Goal: Task Accomplishment & Management: Manage account settings

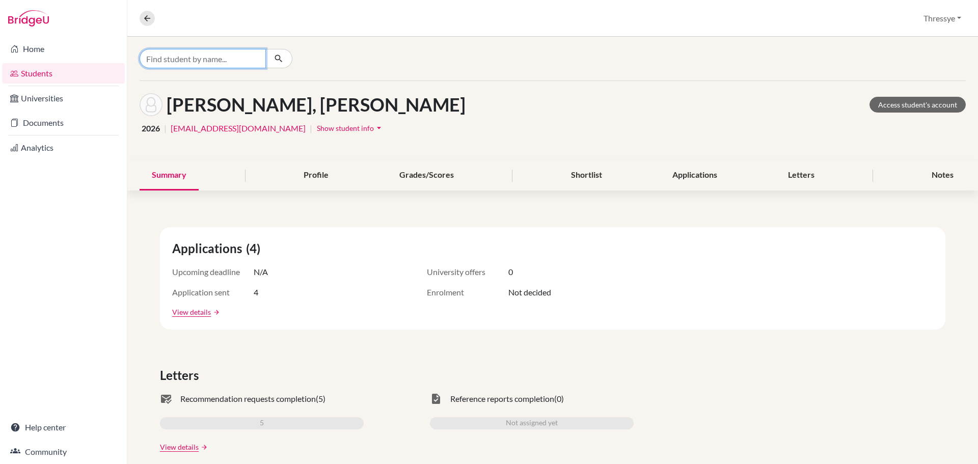
click at [257, 61] on input "Find student by name..." at bounding box center [203, 58] width 126 height 19
type input "nicole"
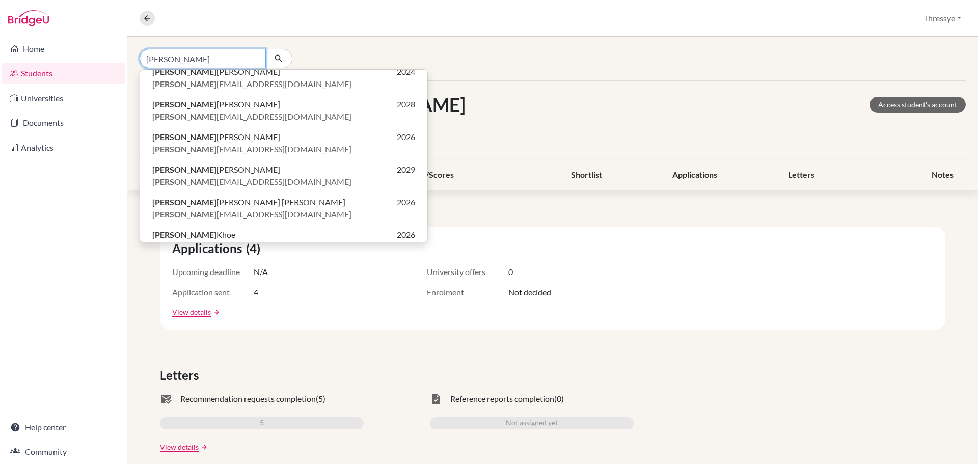
scroll to position [284, 0]
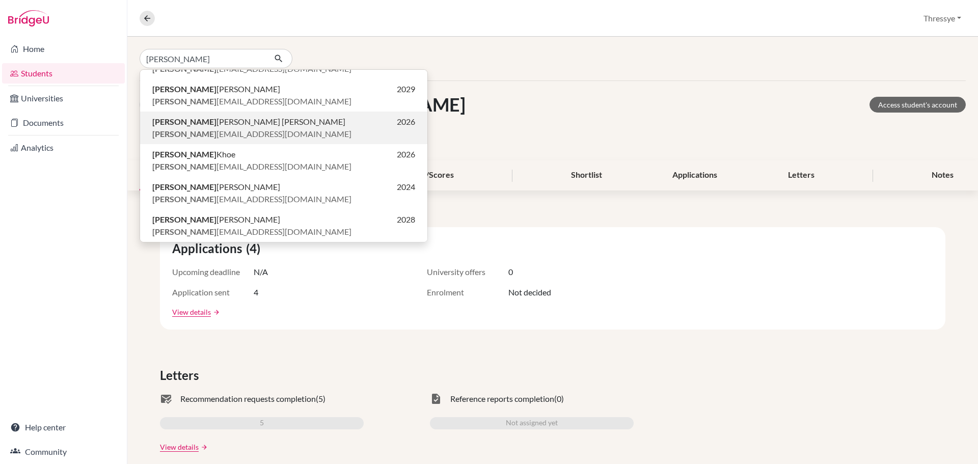
click at [241, 133] on span "nicole gunawan@sekolahciputra.sch.id" at bounding box center [251, 134] width 199 height 12
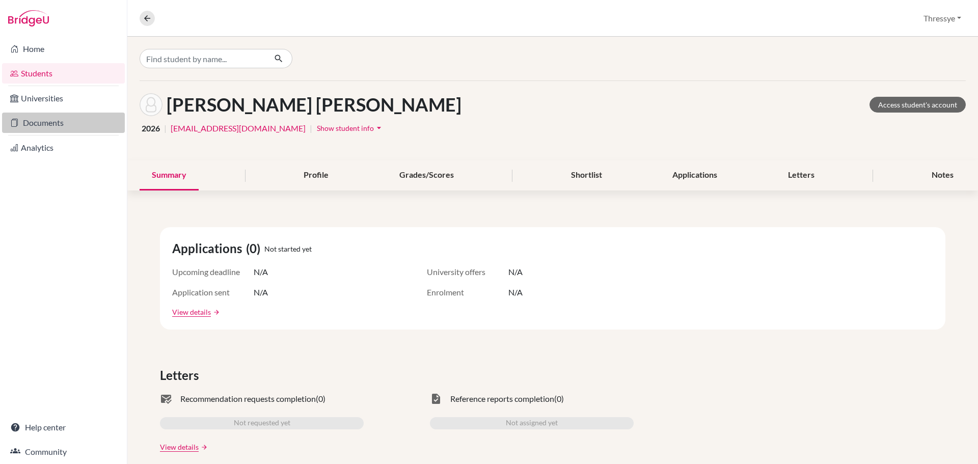
click at [80, 132] on link "Documents" at bounding box center [63, 123] width 123 height 20
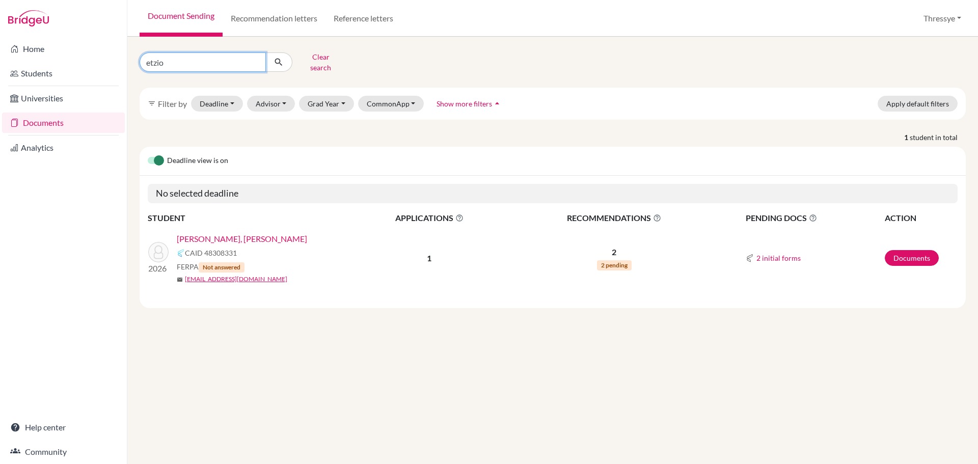
drag, startPoint x: 226, startPoint y: 61, endPoint x: 0, endPoint y: 62, distance: 225.6
click at [0, 62] on div "Home Students Universities Documents Analytics Help center Community Document S…" at bounding box center [489, 232] width 978 height 464
type input "nicole"
click button "submit" at bounding box center [278, 61] width 27 height 19
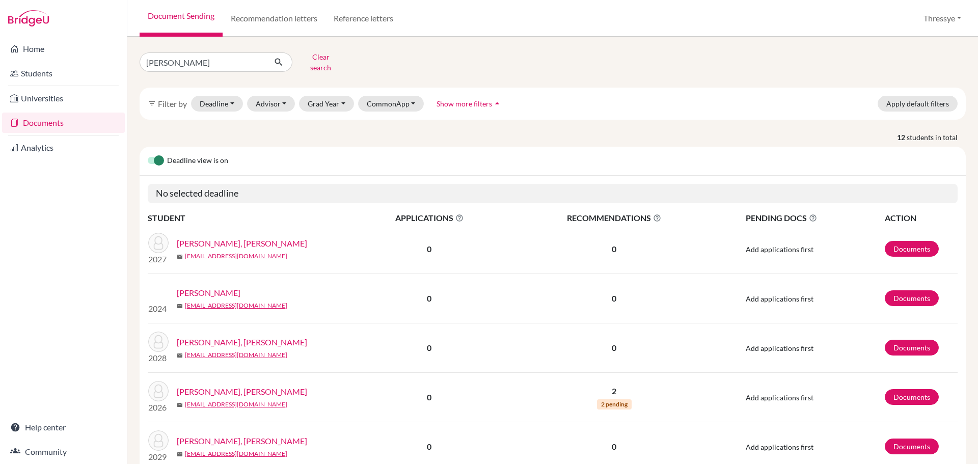
scroll to position [51, 0]
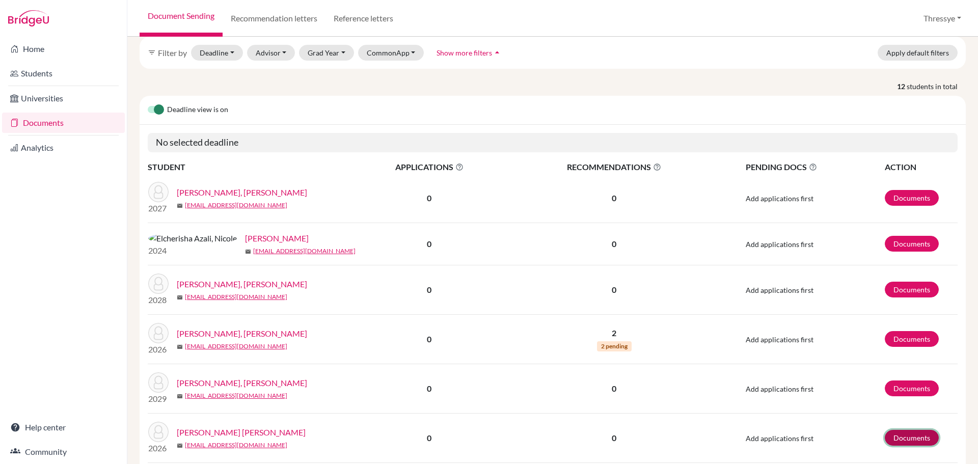
click at [885, 437] on link "Documents" at bounding box center [912, 438] width 54 height 16
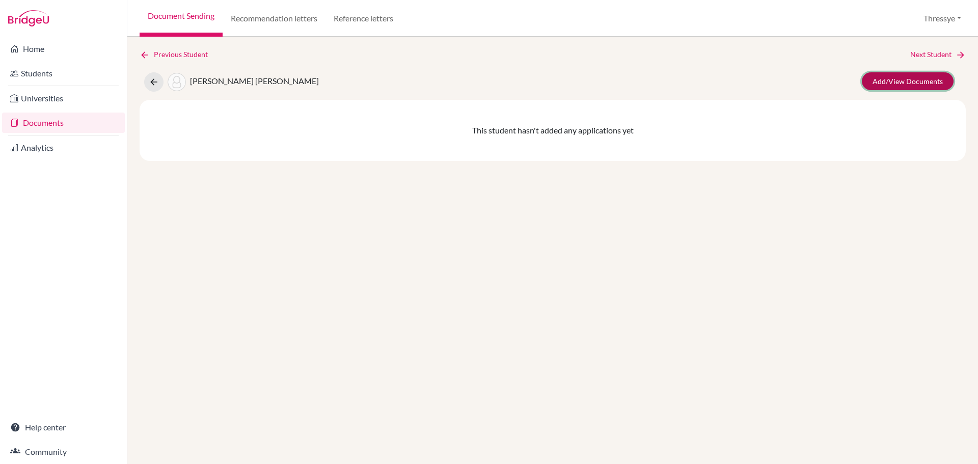
click at [920, 78] on link "Add/View Documents" at bounding box center [908, 81] width 92 height 18
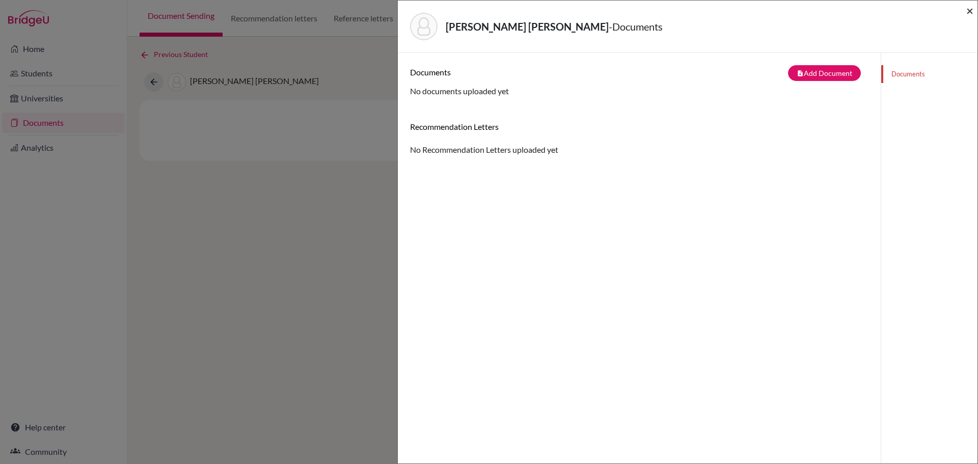
click at [972, 13] on span "×" at bounding box center [969, 10] width 7 height 15
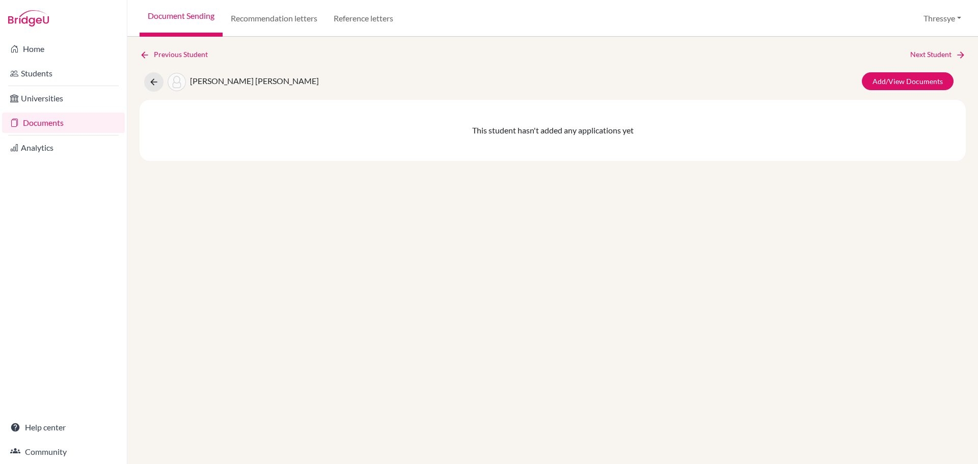
click at [343, 93] on div "Previous Student Next Student Isabella Jolie Gunawan, Nicole Add/View Documents…" at bounding box center [553, 105] width 826 height 112
click at [157, 82] on icon at bounding box center [154, 82] width 10 height 10
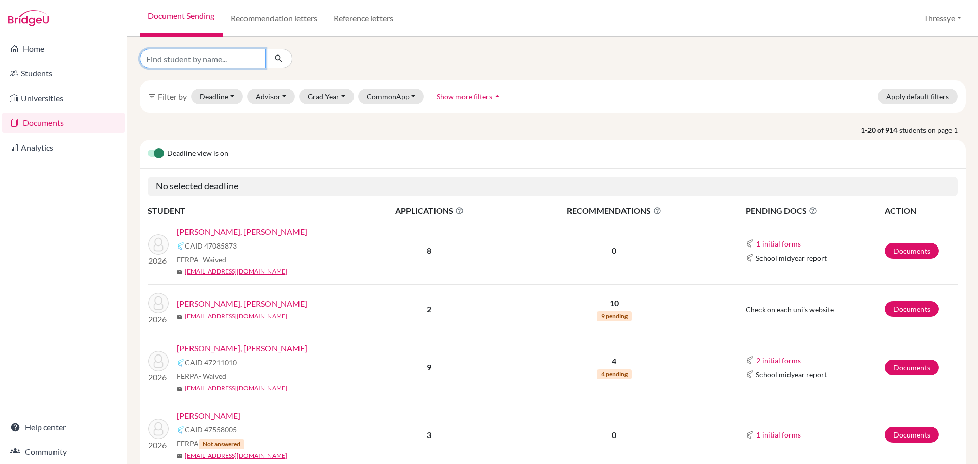
click at [227, 59] on input "Find student by name..." at bounding box center [203, 58] width 126 height 19
type input "nicole"
click button "submit" at bounding box center [278, 58] width 27 height 19
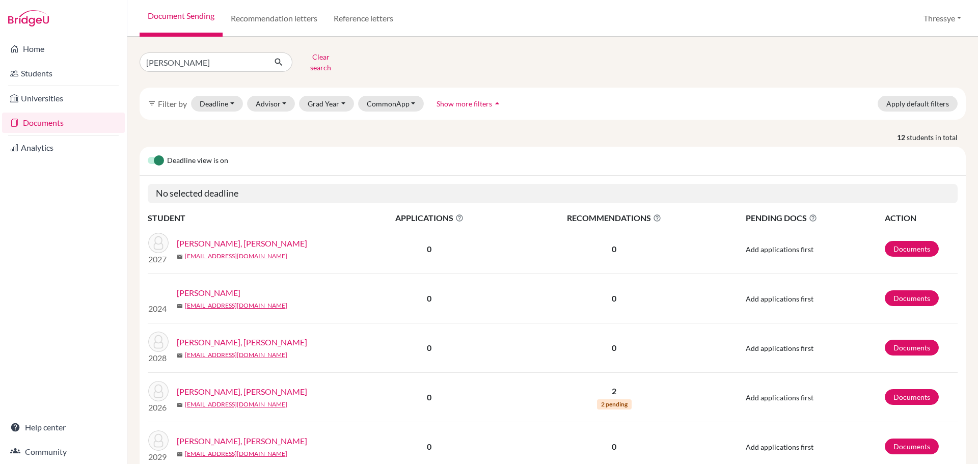
scroll to position [51, 0]
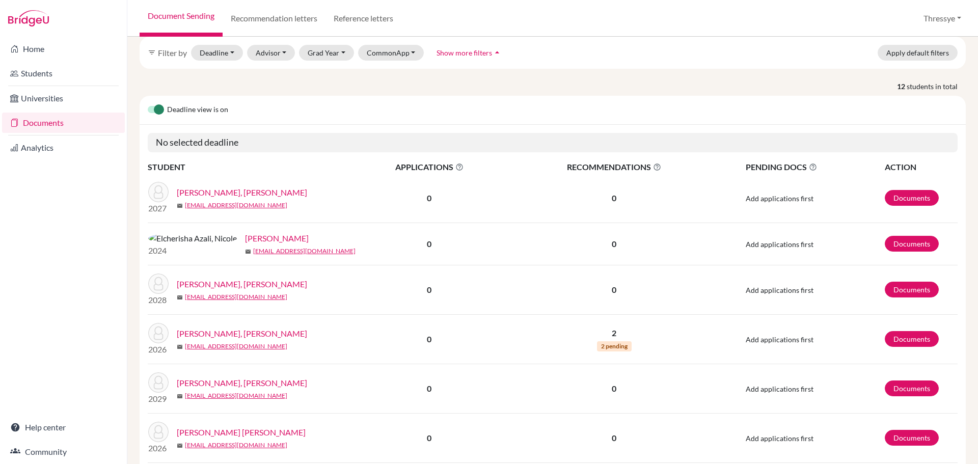
click at [253, 430] on link "[PERSON_NAME] [PERSON_NAME]" at bounding box center [241, 432] width 129 height 12
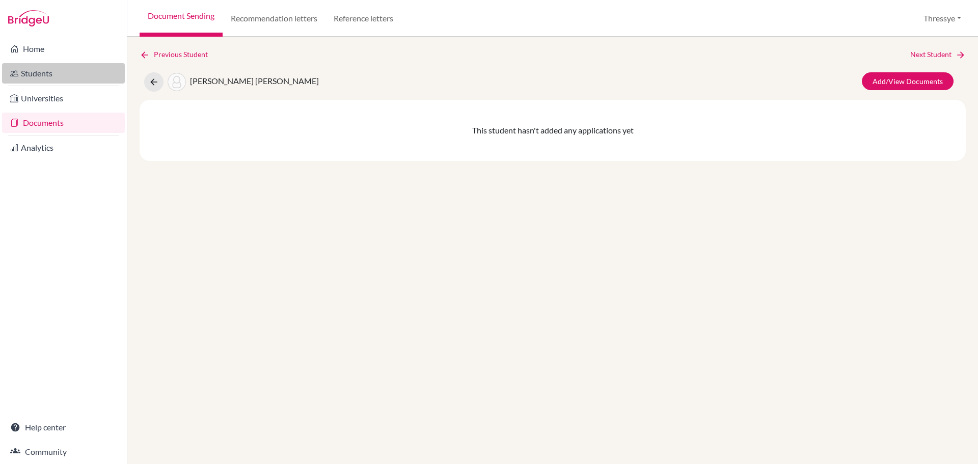
click at [78, 66] on link "Students" at bounding box center [63, 73] width 123 height 20
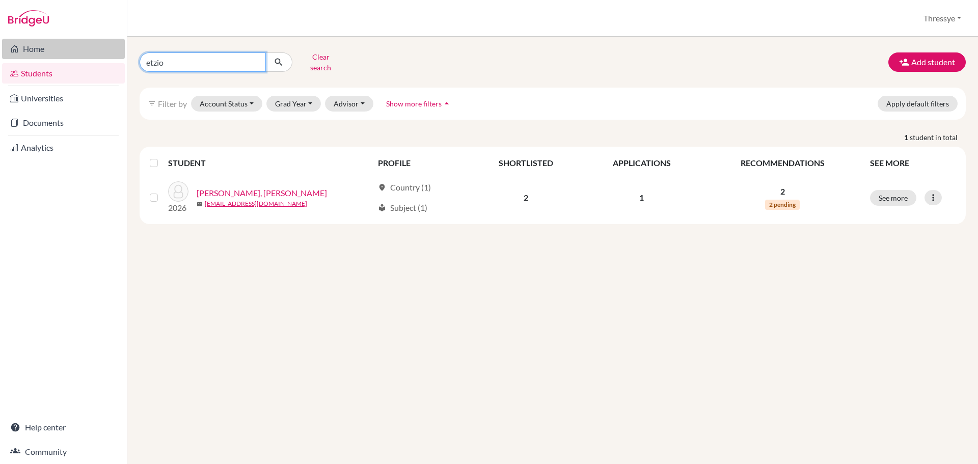
drag, startPoint x: 208, startPoint y: 67, endPoint x: 104, endPoint y: 54, distance: 104.7
click at [104, 54] on div "Home Students Universities Documents Analytics Help center Community Students o…" at bounding box center [489, 232] width 978 height 464
type input "[PERSON_NAME]"
click button "submit" at bounding box center [278, 61] width 27 height 19
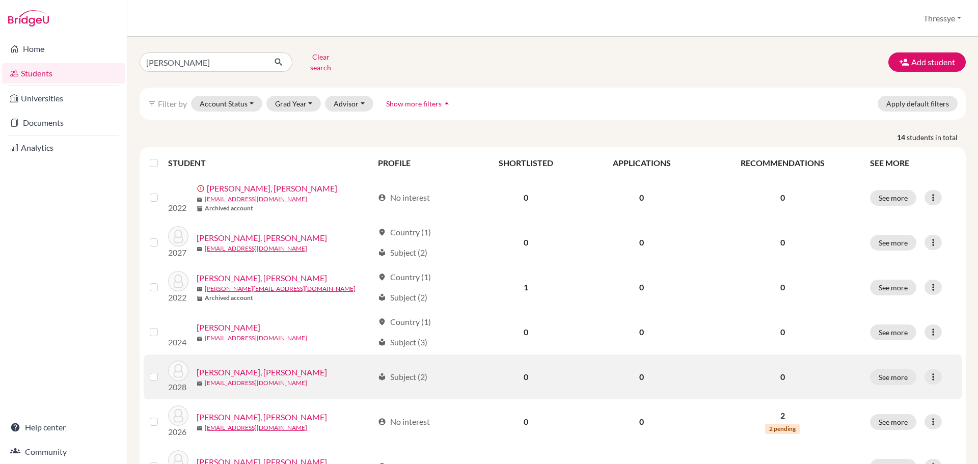
scroll to position [102, 0]
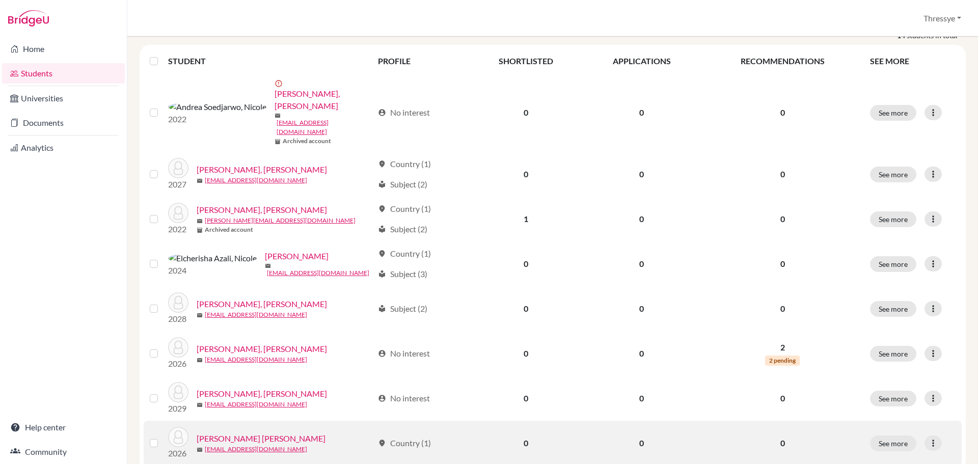
click at [283, 432] on link "[PERSON_NAME] [PERSON_NAME]" at bounding box center [261, 438] width 129 height 12
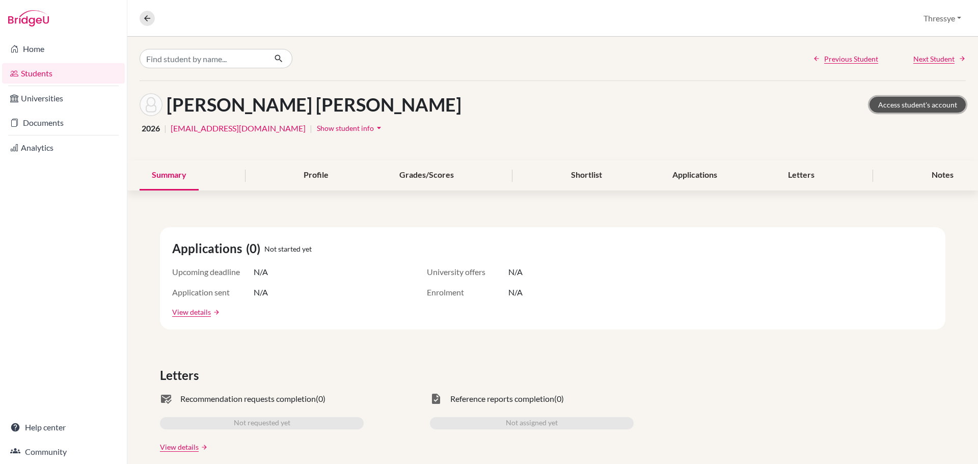
click at [907, 100] on link "Access student's account" at bounding box center [917, 105] width 96 height 16
click at [63, 126] on link "Documents" at bounding box center [63, 123] width 123 height 20
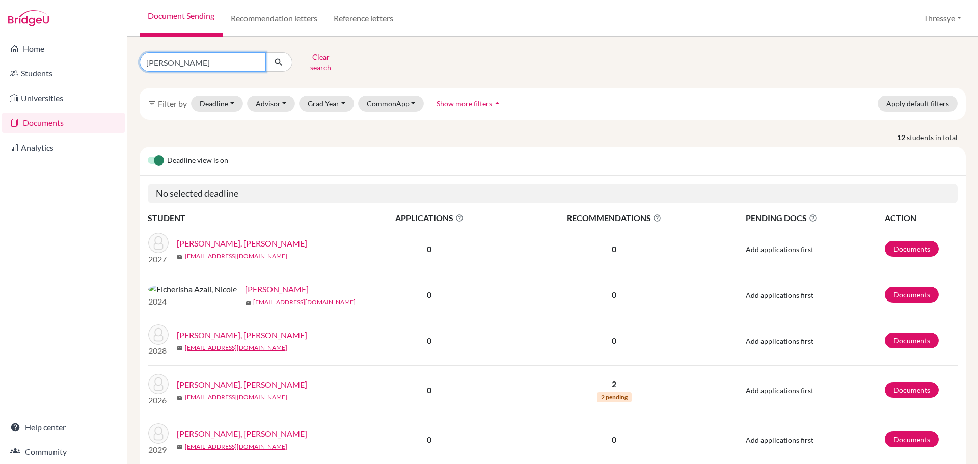
click at [200, 61] on input "[PERSON_NAME]" at bounding box center [203, 61] width 126 height 19
click button "submit" at bounding box center [278, 61] width 27 height 19
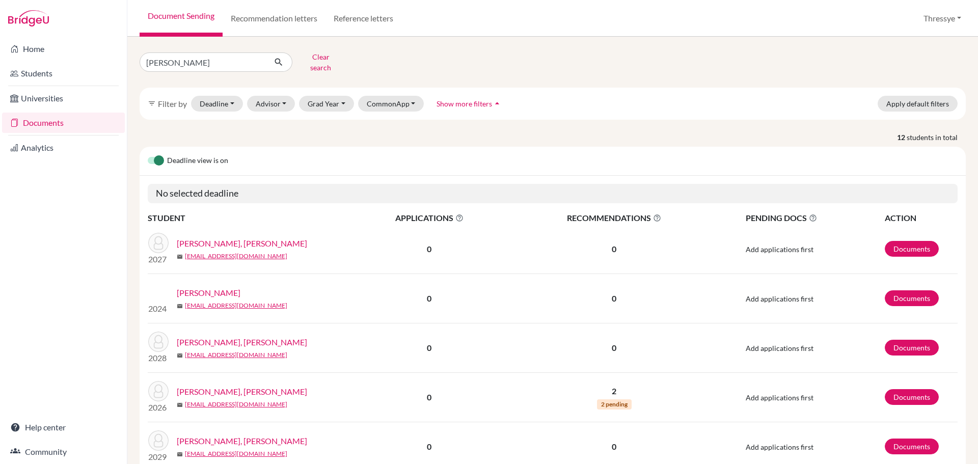
scroll to position [51, 0]
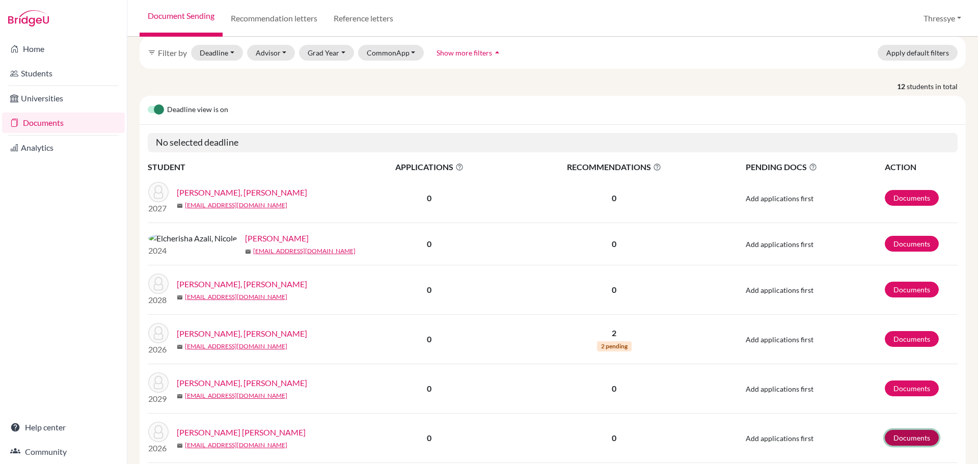
click at [885, 440] on link "Documents" at bounding box center [912, 438] width 54 height 16
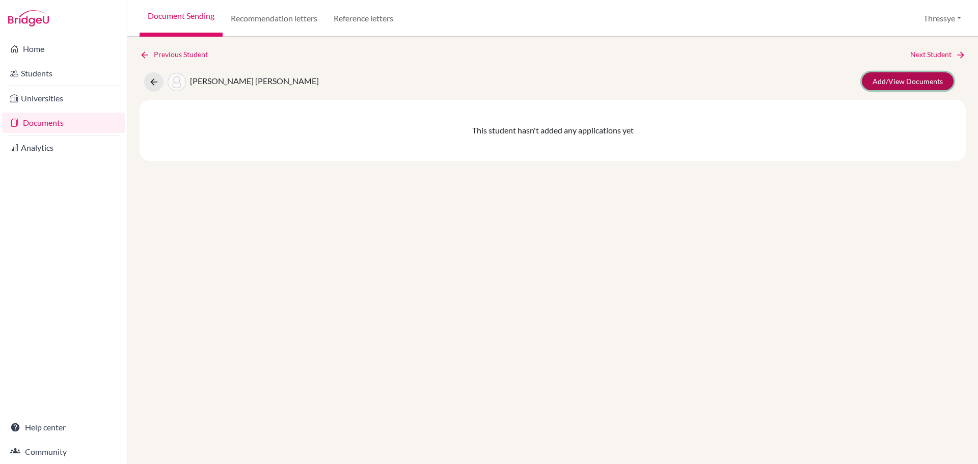
click at [919, 78] on link "Add/View Documents" at bounding box center [908, 81] width 92 height 18
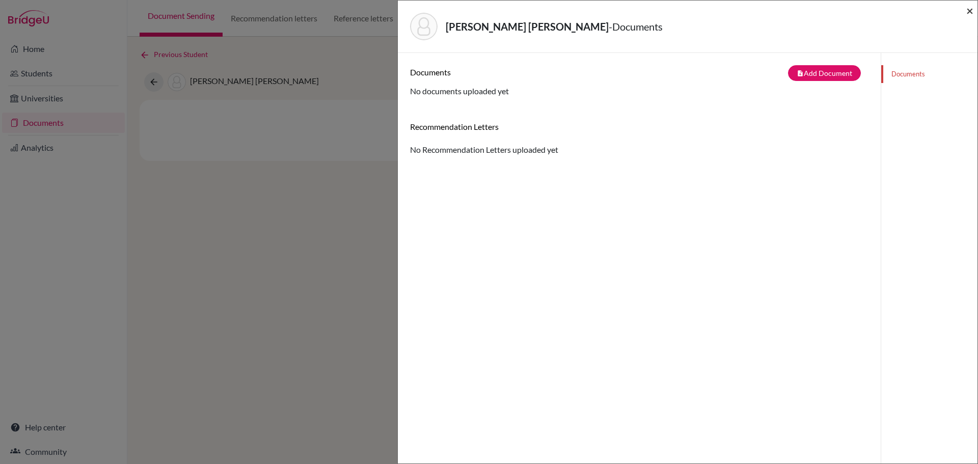
click at [967, 14] on span "×" at bounding box center [969, 10] width 7 height 15
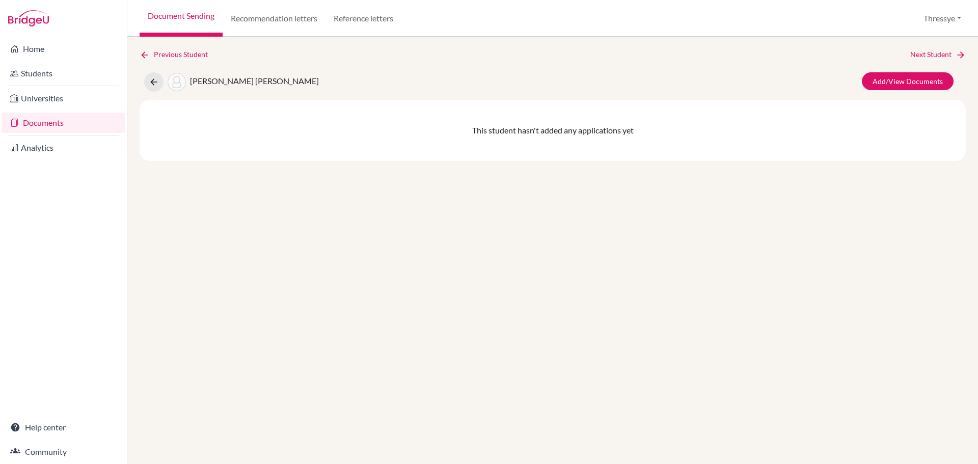
click at [528, 99] on div "Previous Student Next Student Isabella Jolie Gunawan, Nicole Add/View Documents…" at bounding box center [553, 105] width 826 height 112
click at [46, 79] on link "Students" at bounding box center [63, 73] width 123 height 20
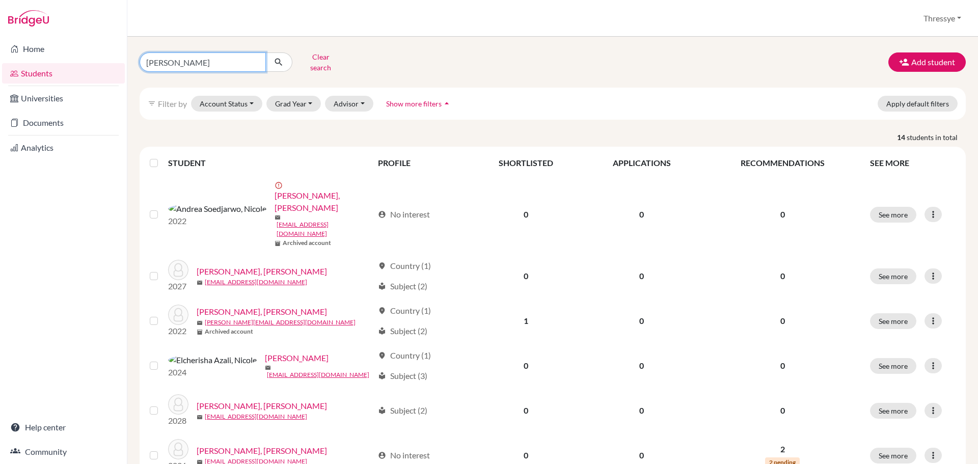
click at [228, 64] on input "[PERSON_NAME]" at bounding box center [203, 61] width 126 height 19
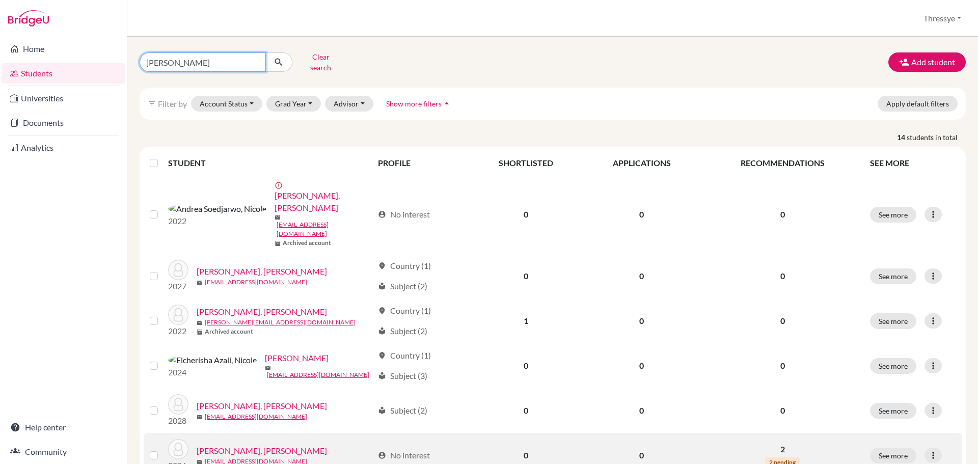
scroll to position [102, 0]
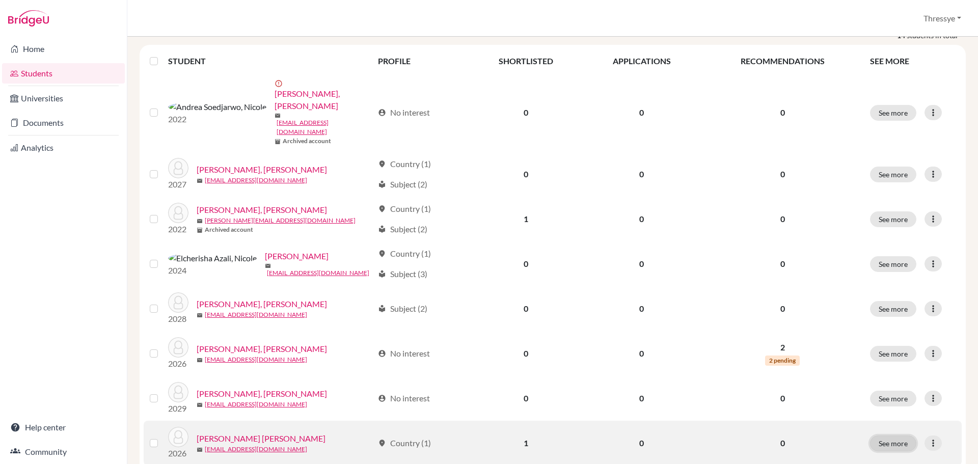
click at [881, 436] on button "See more" at bounding box center [893, 444] width 46 height 16
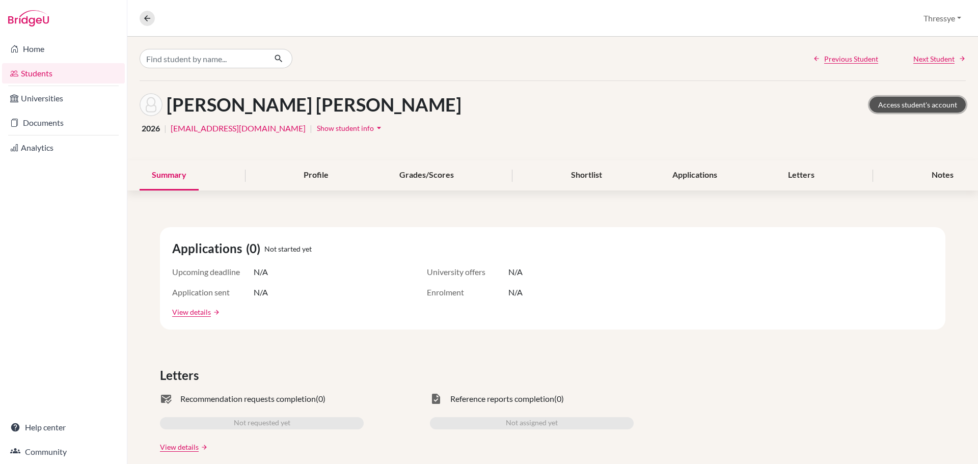
click at [911, 110] on link "Access student's account" at bounding box center [917, 105] width 96 height 16
